Goal: Share content

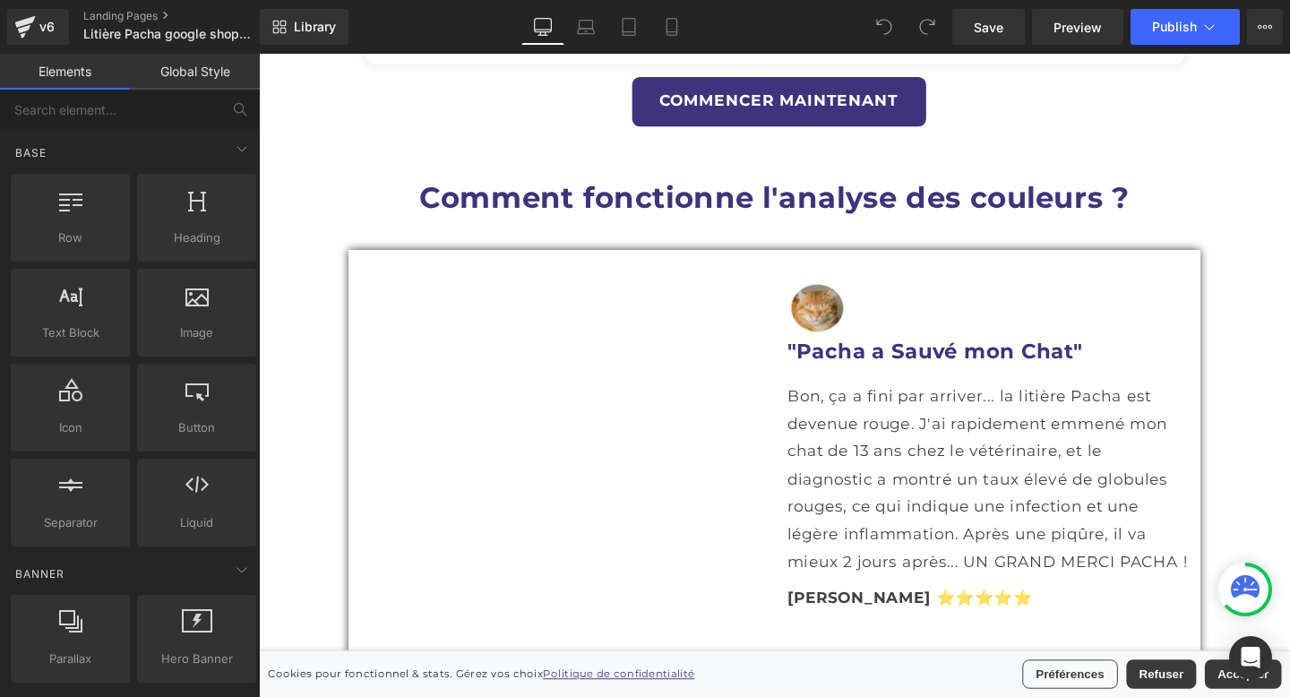
scroll to position [2190, 0]
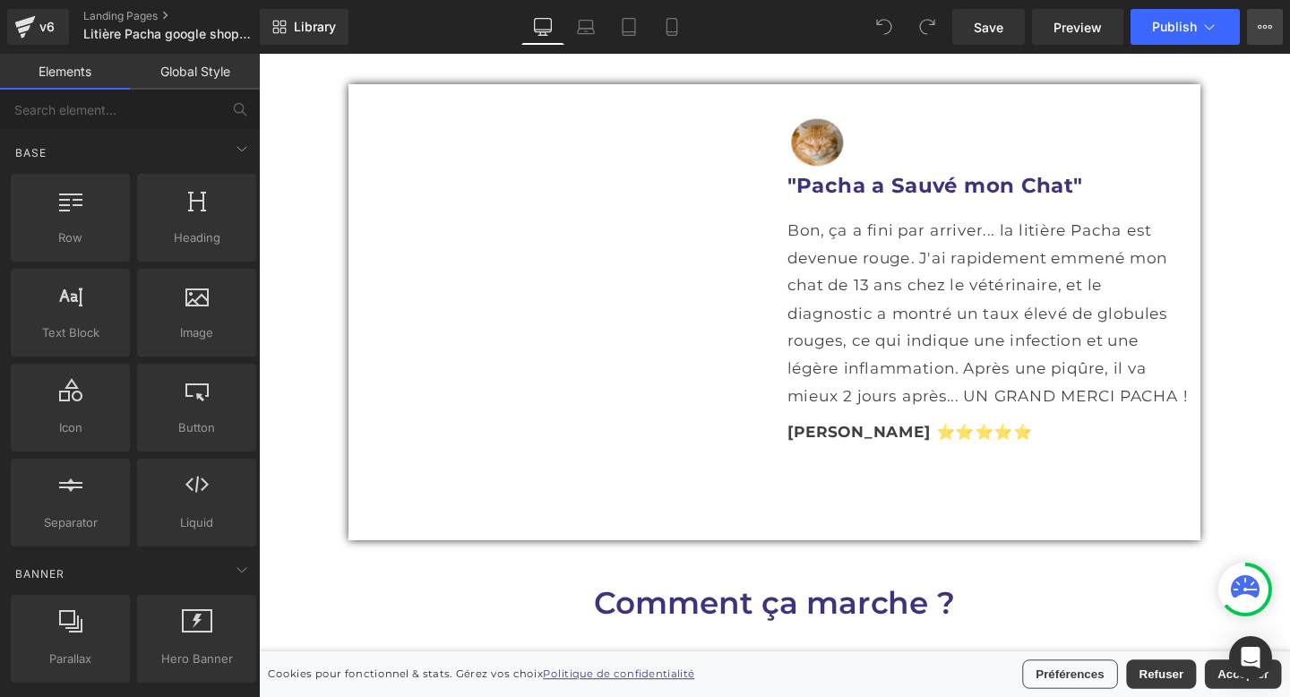
click at [1270, 39] on button "View Live Page View with current Template Save Template to Library Schedule Pub…" at bounding box center [1265, 27] width 36 height 36
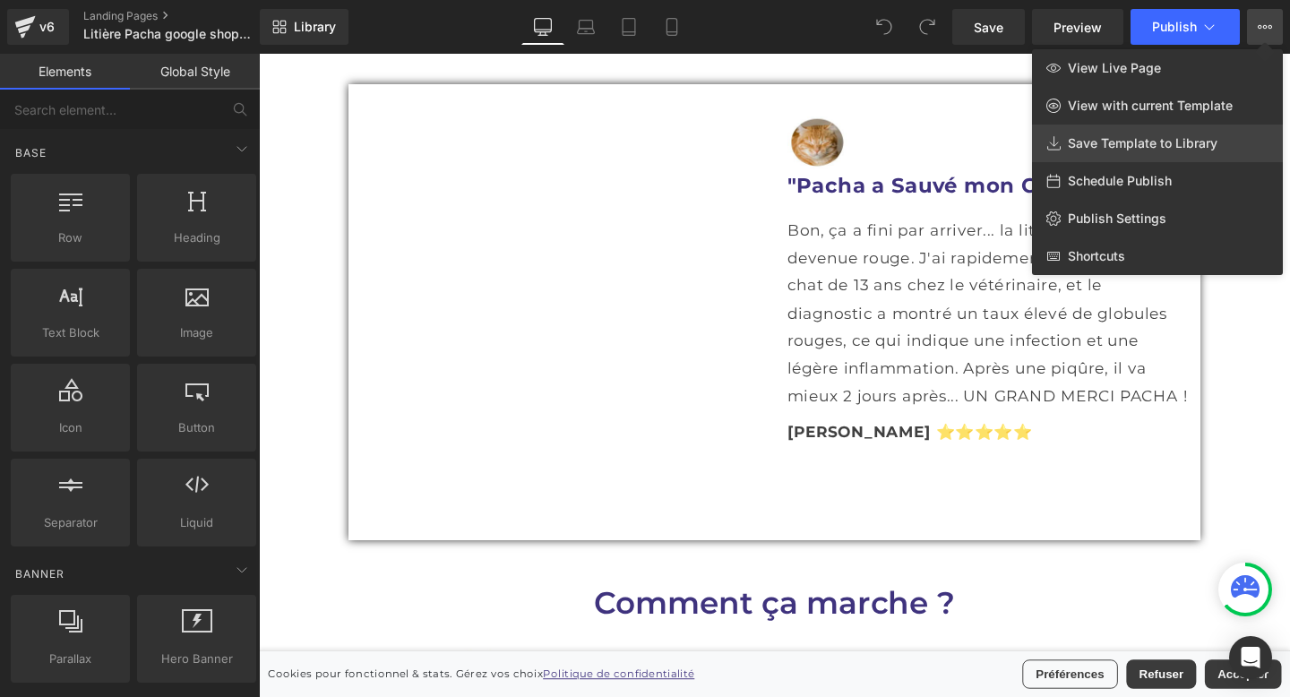
click at [1160, 129] on link "Save Template to Library" at bounding box center [1157, 144] width 251 height 38
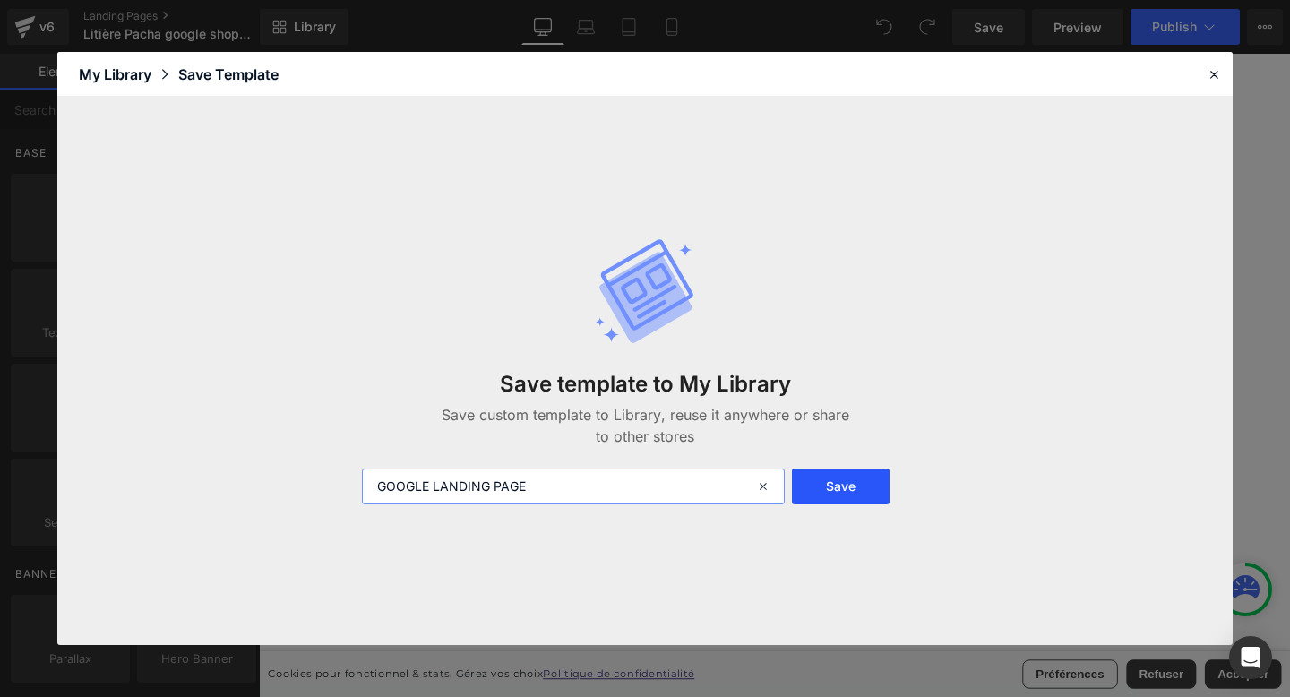
type input "GOOGLE LANDING PAGE"
click at [821, 493] on button "Save" at bounding box center [841, 487] width 98 height 36
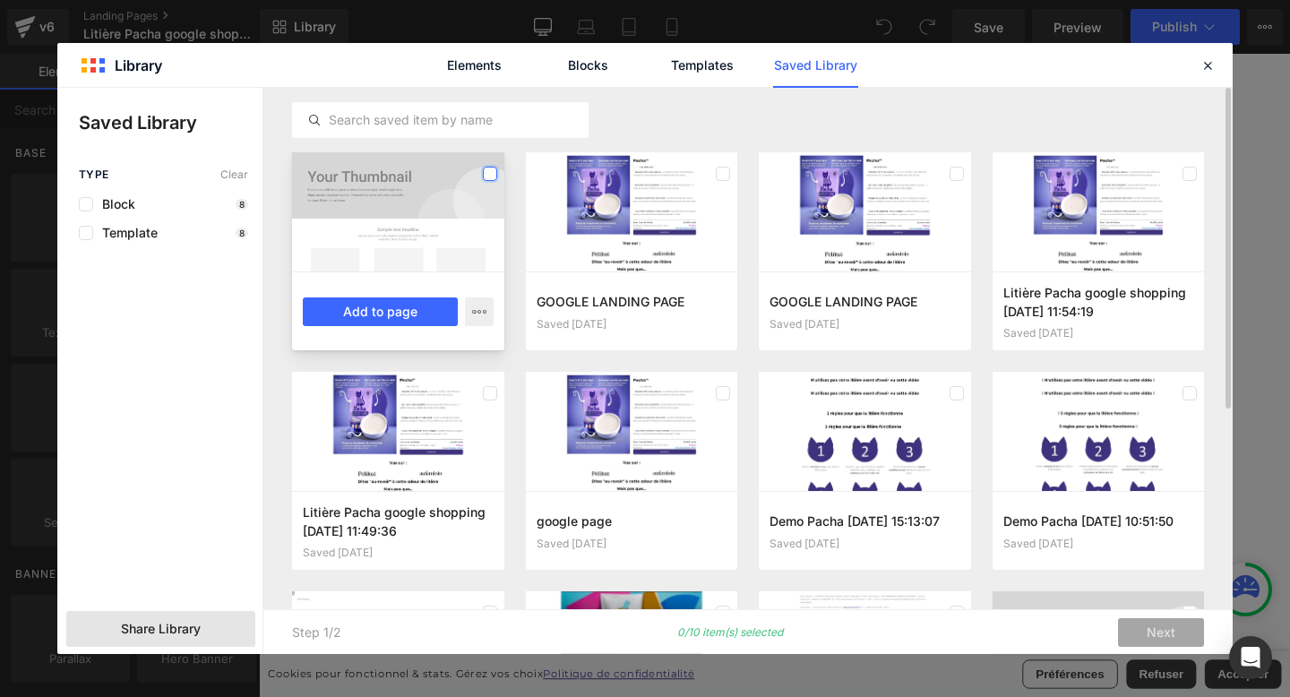
click at [490, 177] on label at bounding box center [490, 174] width 14 height 14
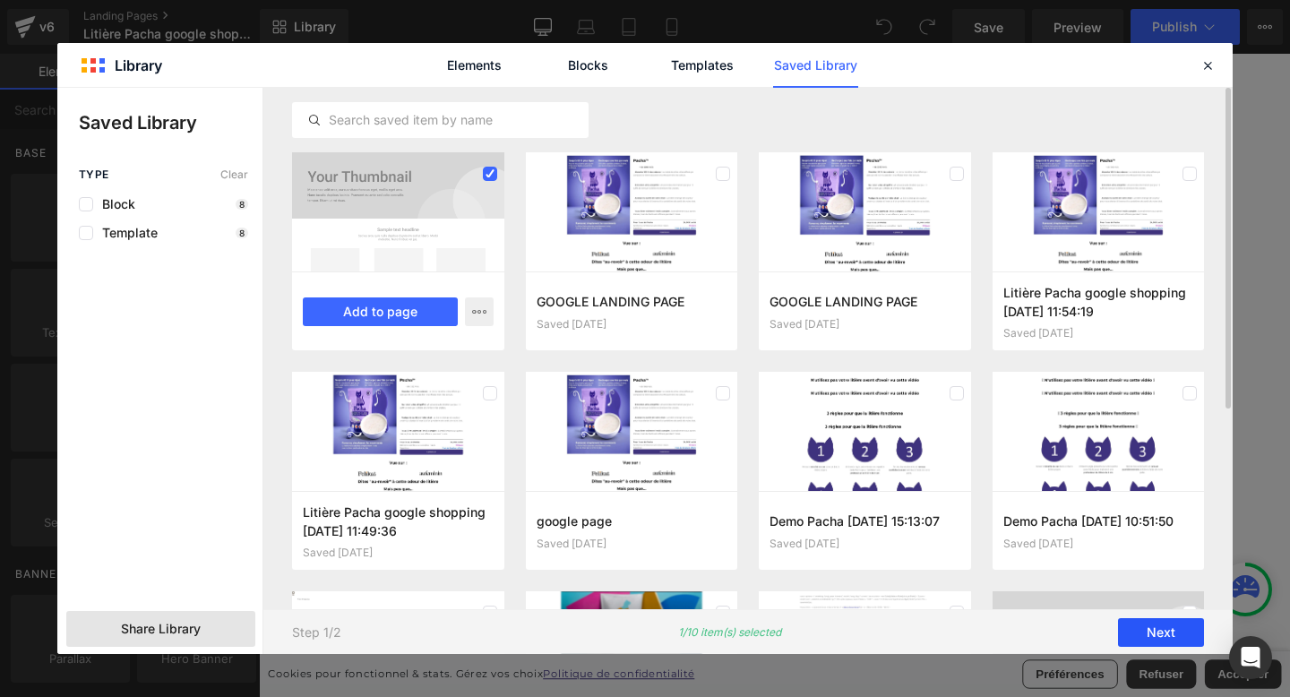
click at [1169, 630] on button "Next" at bounding box center [1161, 632] width 86 height 29
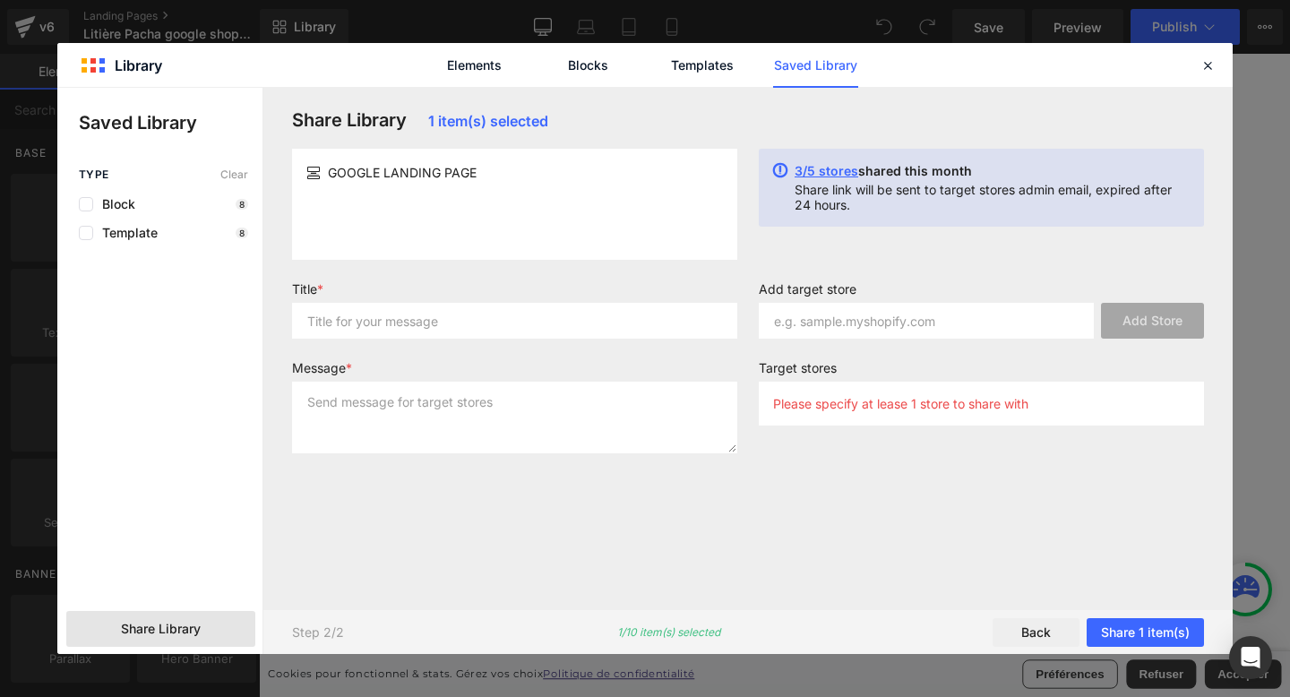
click at [417, 173] on span "GOOGLE LANDING PAGE" at bounding box center [402, 172] width 149 height 19
copy div "GOOGLE LANDING PAGE"
click at [378, 331] on input "text" at bounding box center [514, 321] width 445 height 36
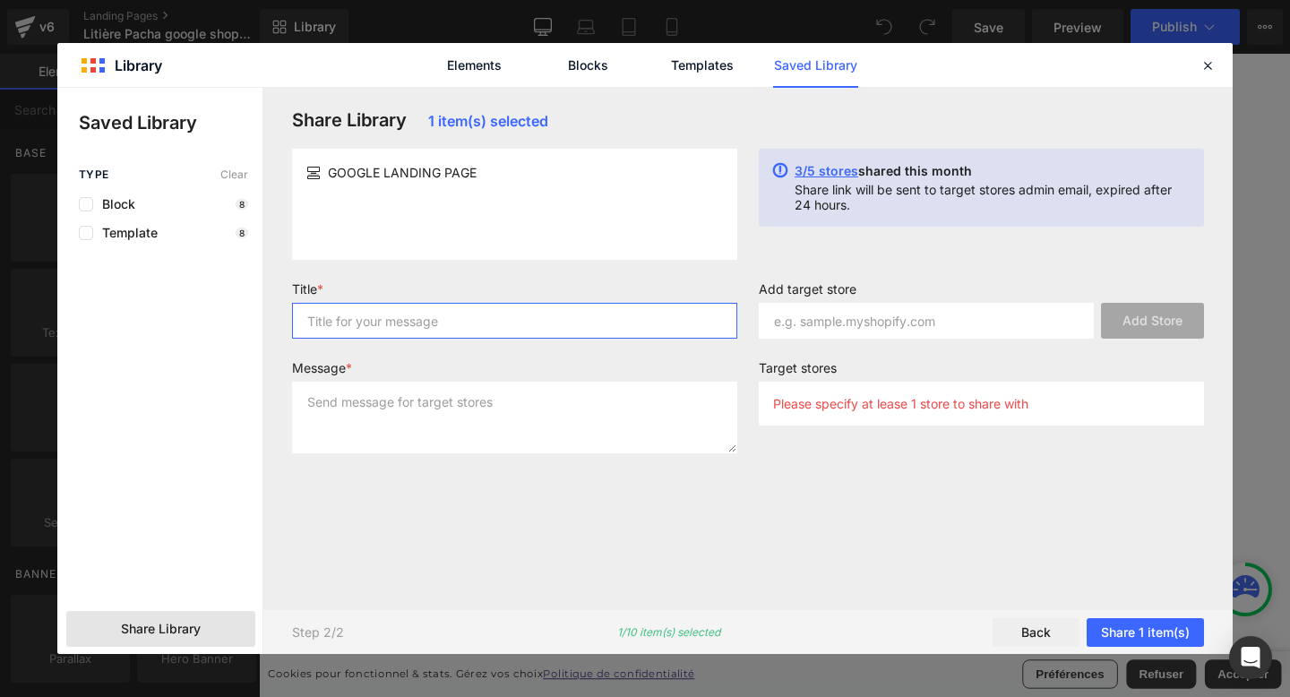
paste input "GOOGLE LANDING PAGE"
type input "GOOGLE LANDING PAGE"
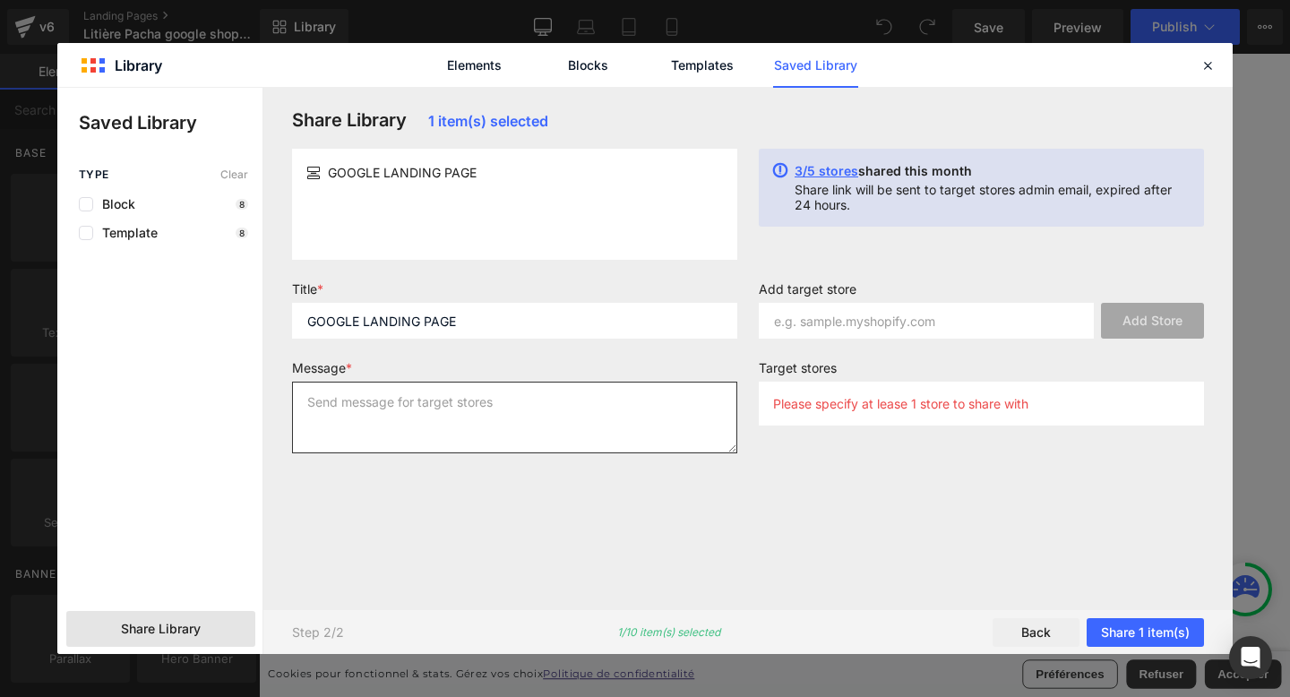
click at [390, 400] on textarea at bounding box center [514, 418] width 445 height 72
paste textarea "GOOGLE LANDING PAGE"
type textarea "GOOGLE LANDING PAGE"
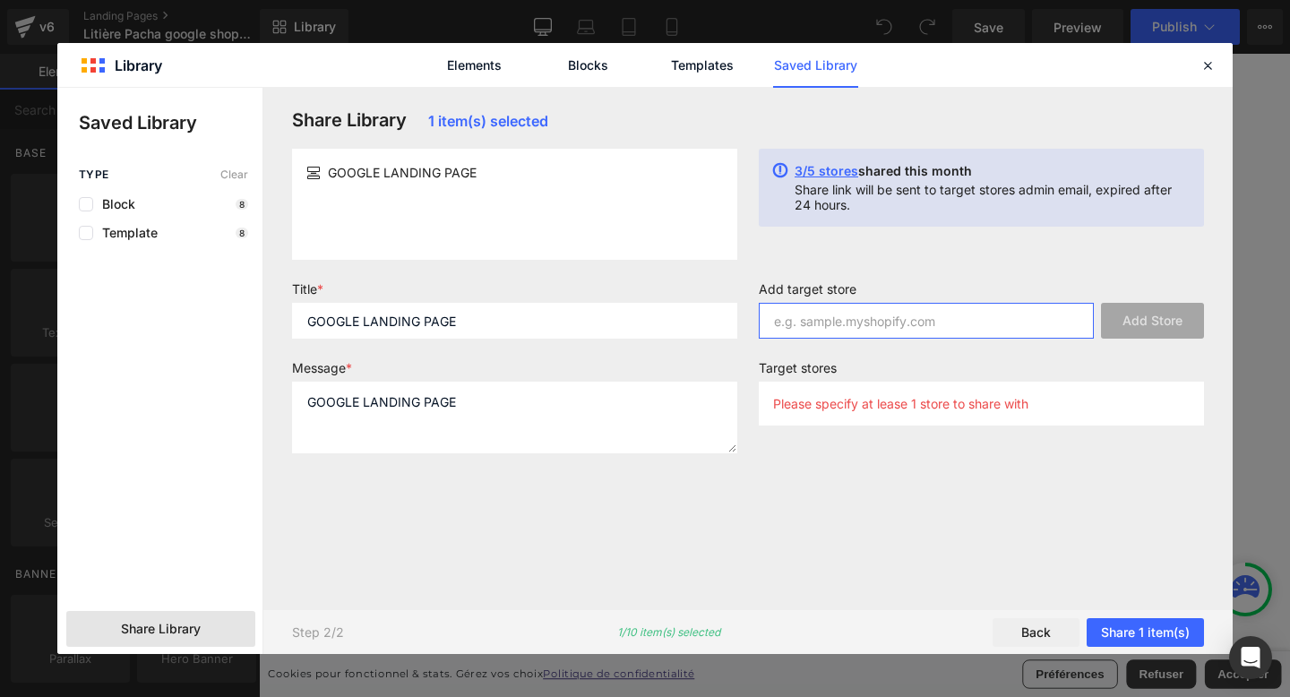
click at [977, 329] on input "text" at bounding box center [926, 321] width 335 height 36
paste input "[DOMAIN_NAME]"
type input "[DOMAIN_NAME]"
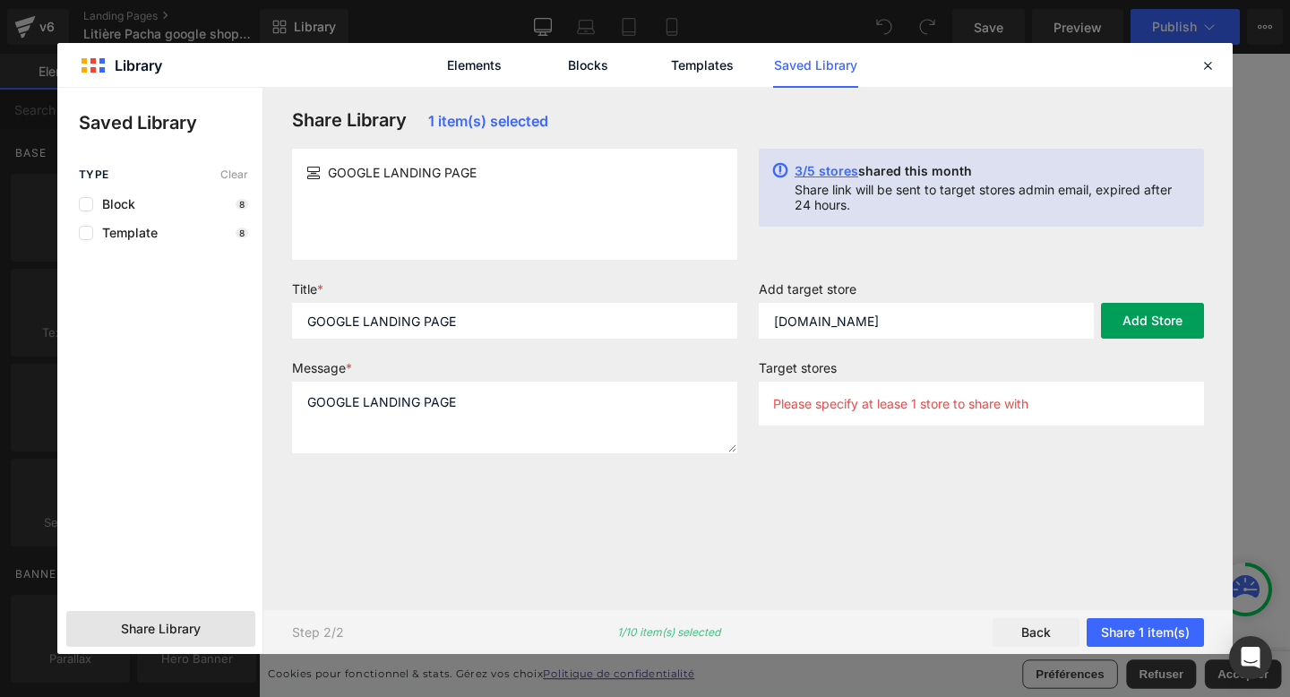
click at [1128, 323] on button "Add Store" at bounding box center [1152, 321] width 103 height 36
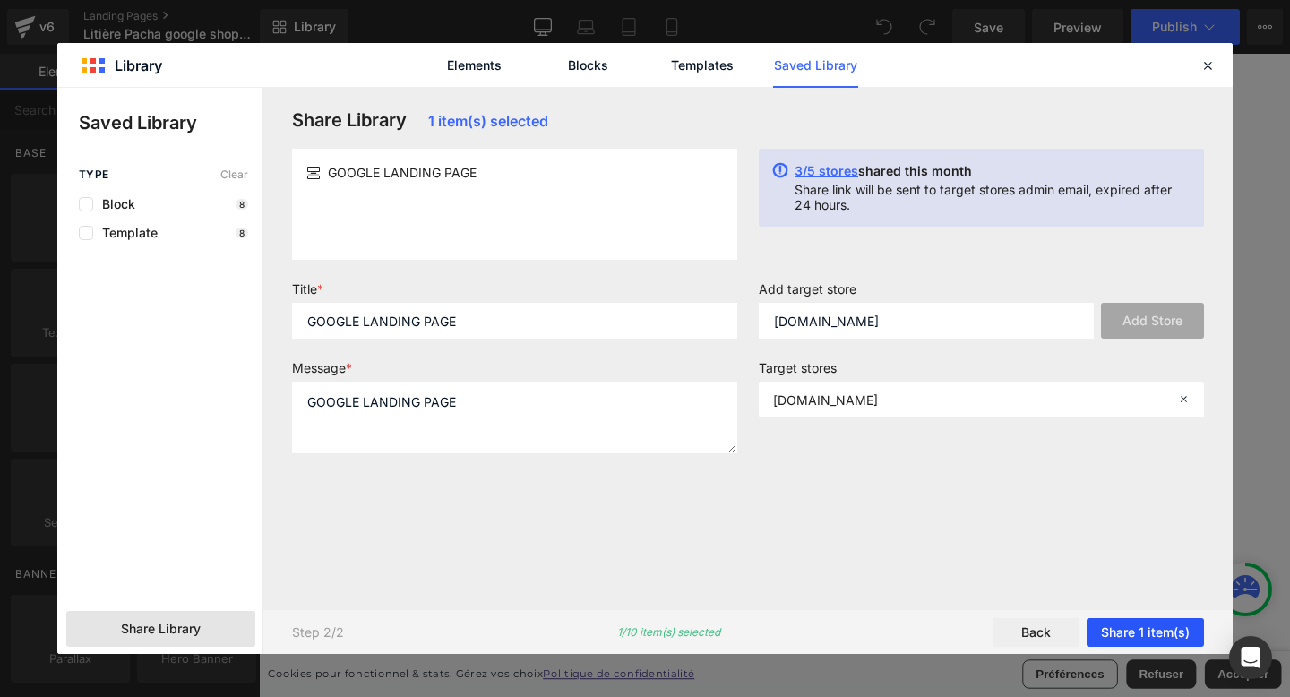
click at [1123, 631] on button "Share 1 item(s)" at bounding box center [1145, 632] width 117 height 29
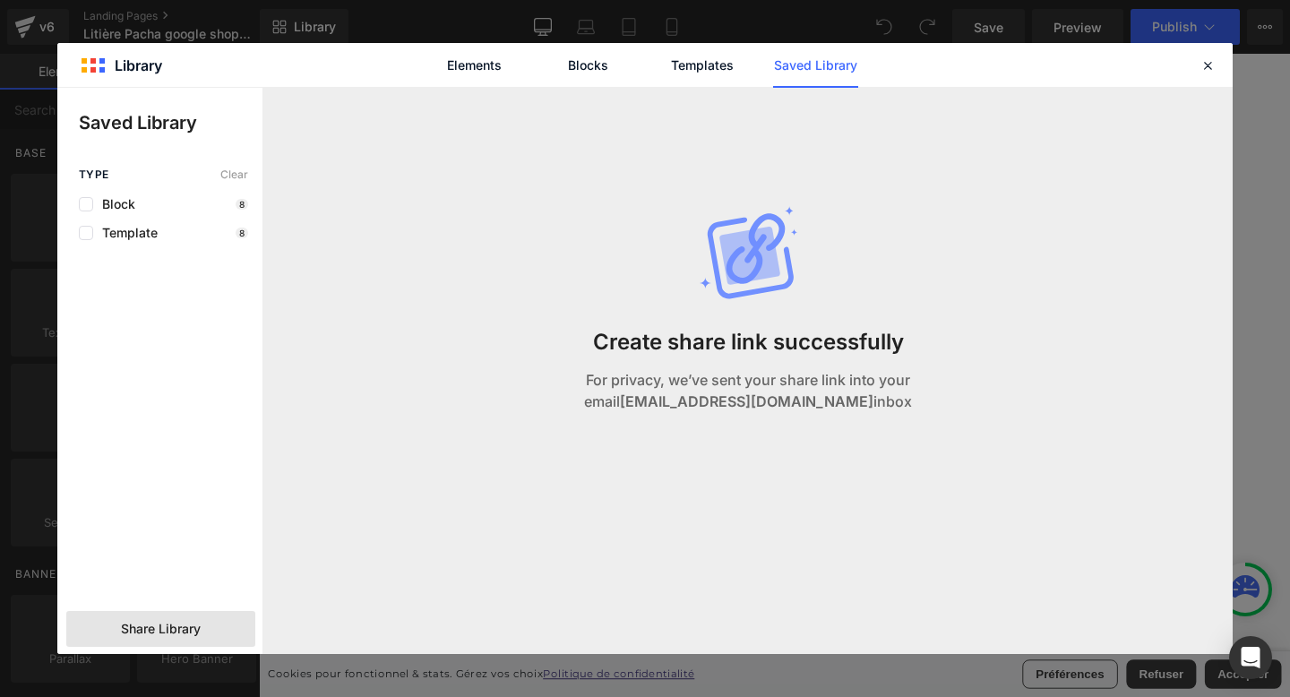
click at [953, 314] on div "Create share link successfully For privacy, we’ve sent your share link into you…" at bounding box center [748, 327] width 452 height 478
